Goal: Task Accomplishment & Management: Manage account settings

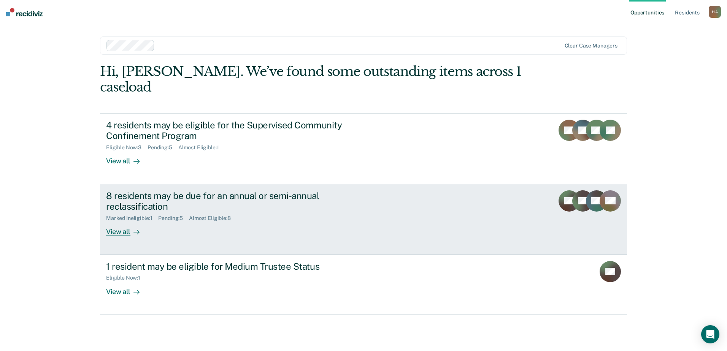
click at [303, 190] on div "8 residents may be due for an annual or semi-annual reclassification" at bounding box center [239, 201] width 267 height 22
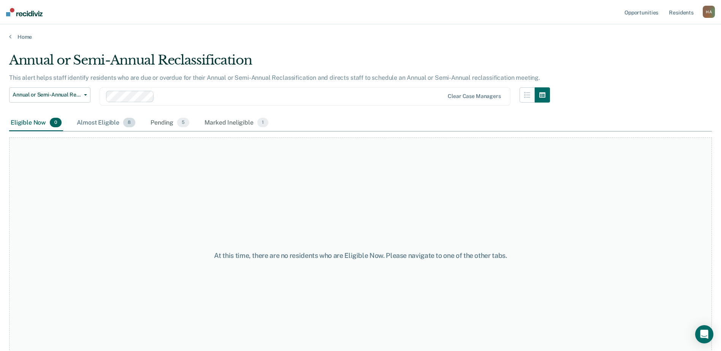
click at [96, 121] on div "Almost Eligible 8" at bounding box center [106, 123] width 62 height 17
